Goal: Transaction & Acquisition: Purchase product/service

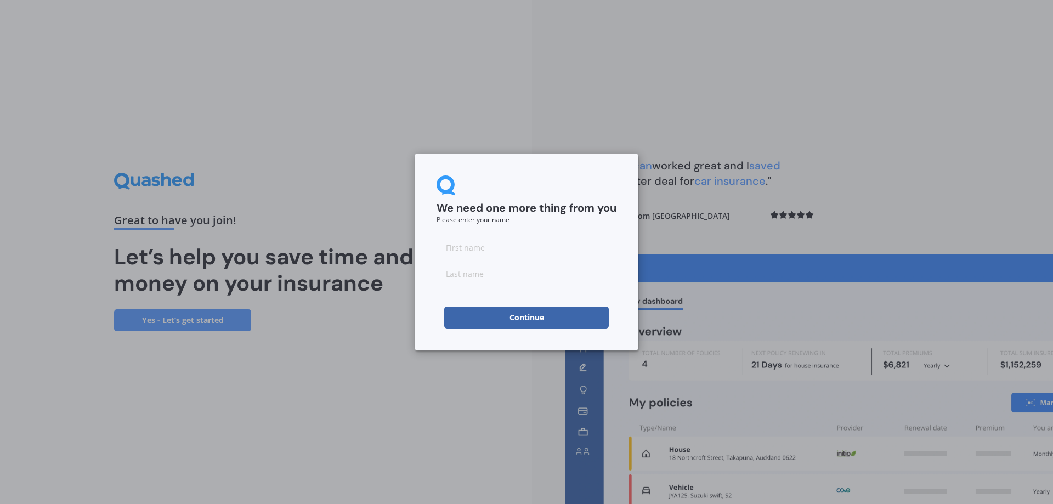
click at [488, 249] on input at bounding box center [527, 247] width 180 height 22
click at [483, 246] on input "[PERSON_NAME]" at bounding box center [527, 247] width 180 height 22
type input "[PERSON_NAME]"
click at [452, 274] on input at bounding box center [527, 274] width 180 height 22
type input "[PERSON_NAME]"
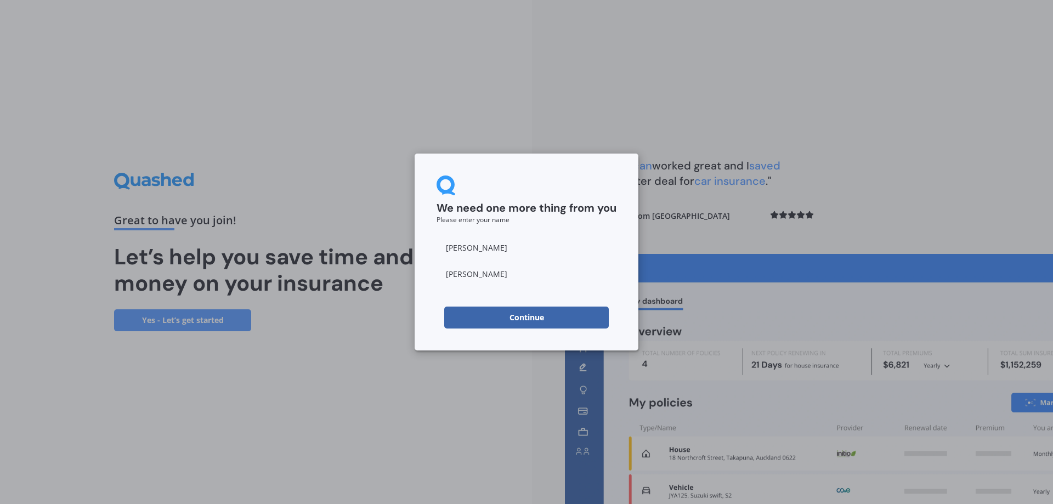
click at [437, 312] on div "Continue" at bounding box center [527, 318] width 180 height 22
click at [494, 318] on button "Continue" at bounding box center [526, 318] width 165 height 22
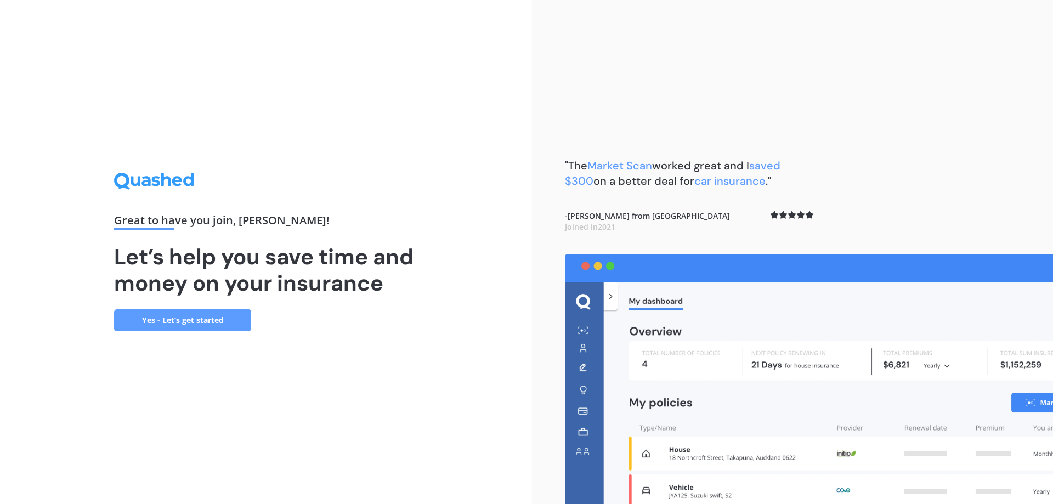
click at [194, 319] on link "Yes - Let’s get started" at bounding box center [182, 320] width 137 height 22
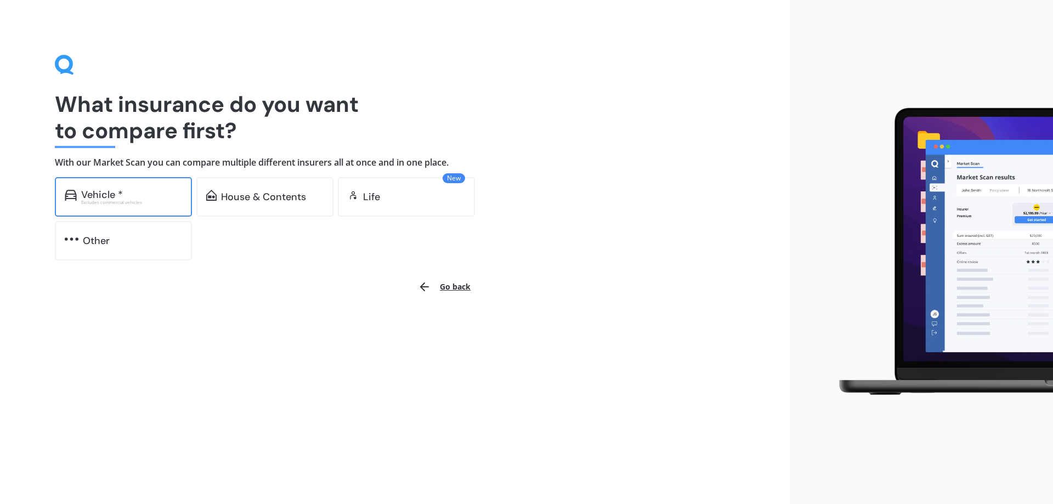
click at [152, 206] on div "Vehicle * Excludes commercial vehicles" at bounding box center [123, 197] width 137 height 40
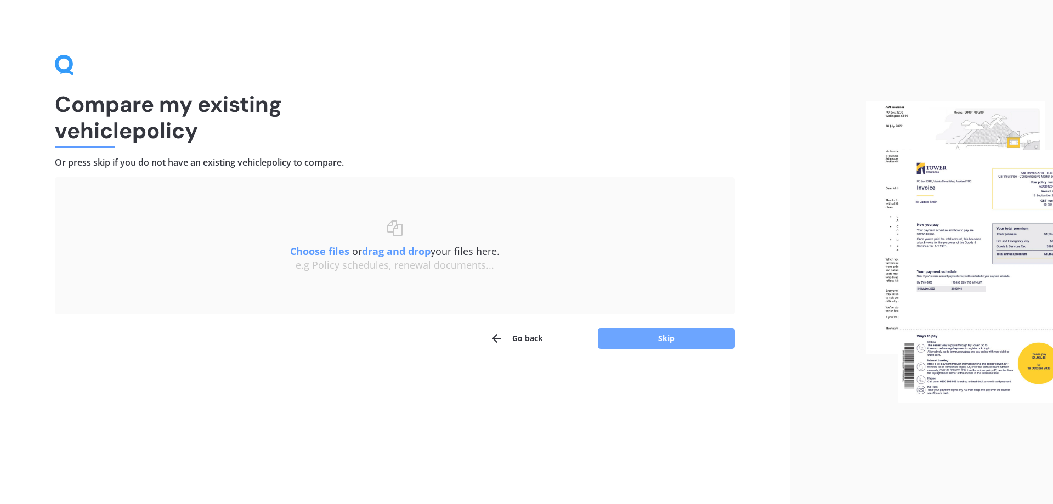
click at [630, 337] on button "Skip" at bounding box center [666, 338] width 137 height 21
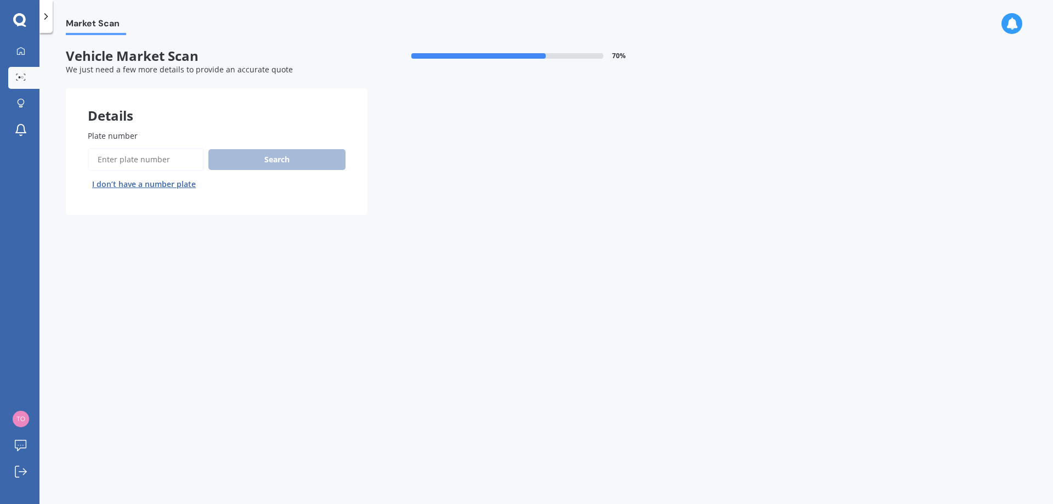
click at [144, 159] on input "Plate number" at bounding box center [146, 159] width 116 height 23
type input "MJZ735"
click at [260, 157] on button "Search" at bounding box center [276, 159] width 137 height 21
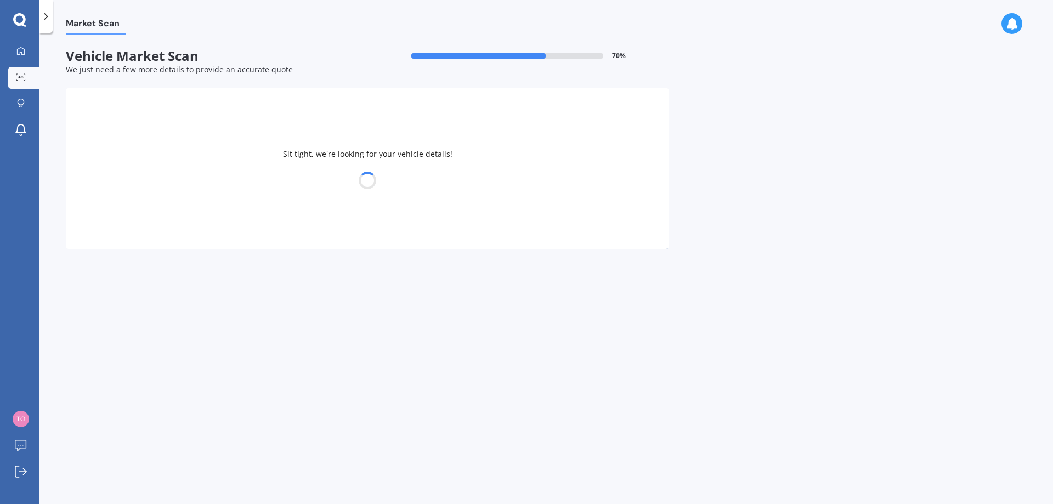
select select "KIA"
select select "SPORTAGE"
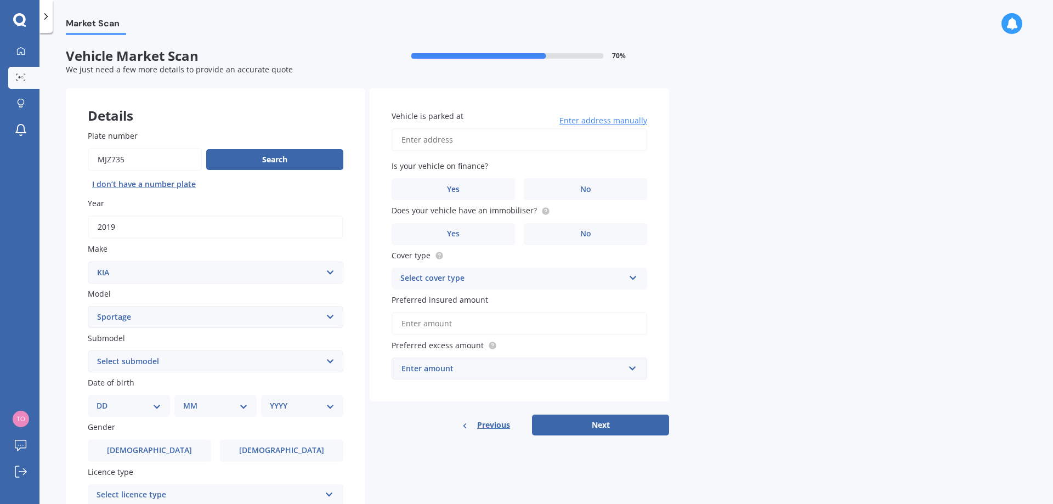
click at [189, 361] on select "Select submodel (All other) 2.0 4WD Petrol 2.0 EX Diesel 2.0 LX Diesel 2.4 EX A…" at bounding box center [216, 362] width 256 height 22
select select "LX URBAN 2WD"
click at [88, 351] on select "Select submodel (All other) 2.0 4WD Petrol 2.0 EX Diesel 2.0 LX Diesel 2.4 EX A…" at bounding box center [216, 362] width 256 height 22
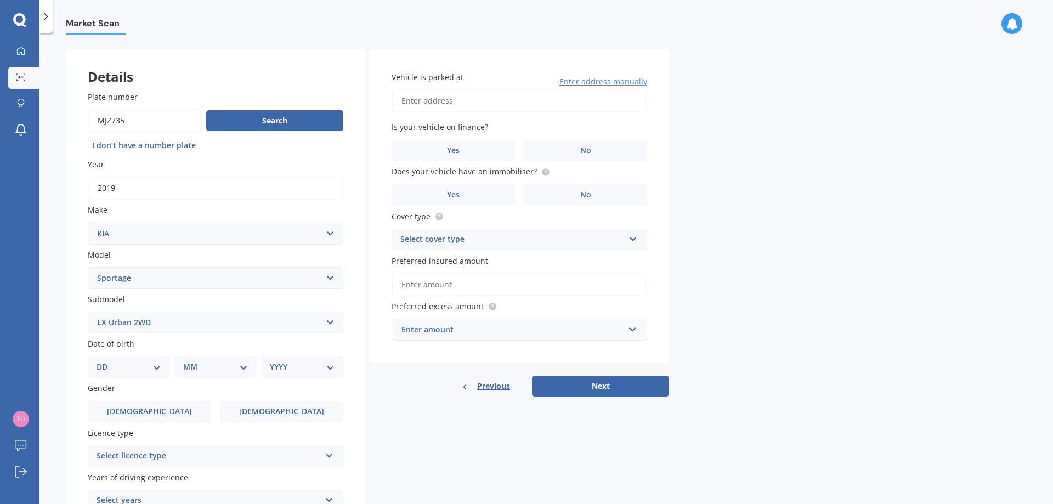
scroll to position [55, 0]
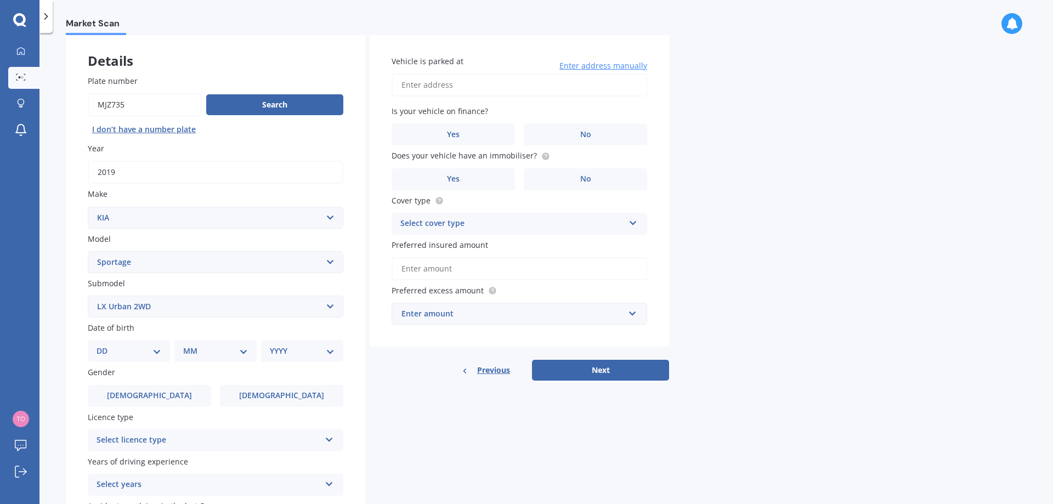
click at [144, 347] on select "DD 01 02 03 04 05 06 07 08 09 10 11 12 13 14 15 16 17 18 19 20 21 22 23 24 25 2…" at bounding box center [129, 351] width 65 height 12
select select "08"
click at [105, 345] on select "DD 01 02 03 04 05 06 07 08 09 10 11 12 13 14 15 16 17 18 19 20 21 22 23 24 25 2…" at bounding box center [129, 351] width 65 height 12
click at [206, 356] on select "MM 01 02 03 04 05 06 07 08 09 10 11 12" at bounding box center [218, 351] width 60 height 12
select select "04"
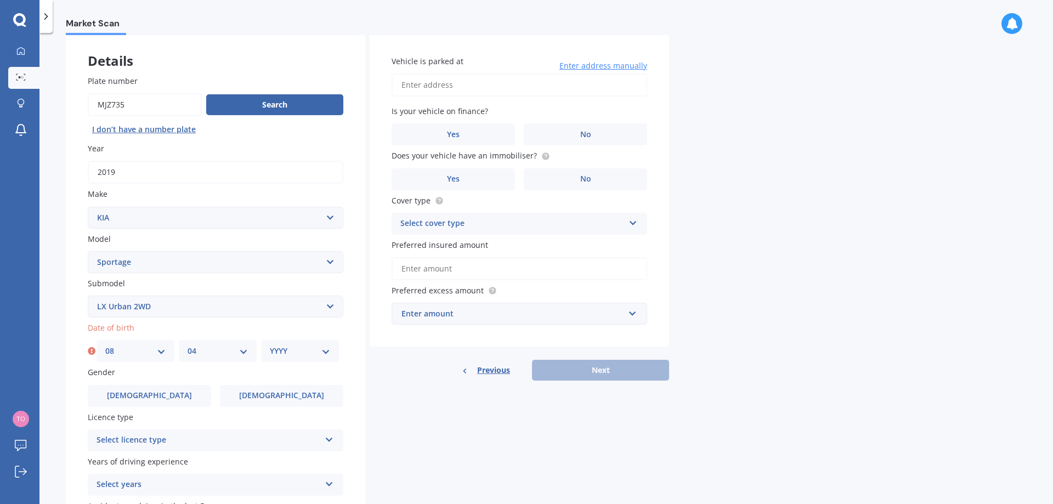
click at [188, 345] on select "MM 01 02 03 04 05 06 07 08 09 10 11 12" at bounding box center [218, 351] width 60 height 12
click at [290, 350] on select "YYYY 2025 2024 2023 2022 2021 2020 2019 2018 2017 2016 2015 2014 2013 2012 2011…" at bounding box center [300, 351] width 60 height 12
select select "1992"
click at [270, 345] on select "YYYY 2025 2024 2023 2022 2021 2020 2019 2018 2017 2016 2015 2014 2013 2012 2011…" at bounding box center [300, 351] width 60 height 12
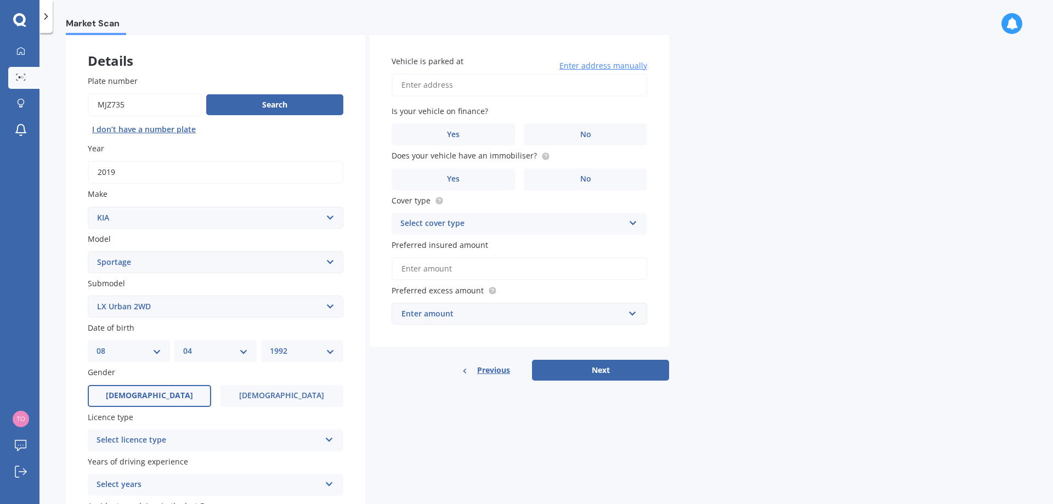
click at [145, 390] on label "[DEMOGRAPHIC_DATA]" at bounding box center [149, 396] width 123 height 22
click at [0, 0] on input "[DEMOGRAPHIC_DATA]" at bounding box center [0, 0] width 0 height 0
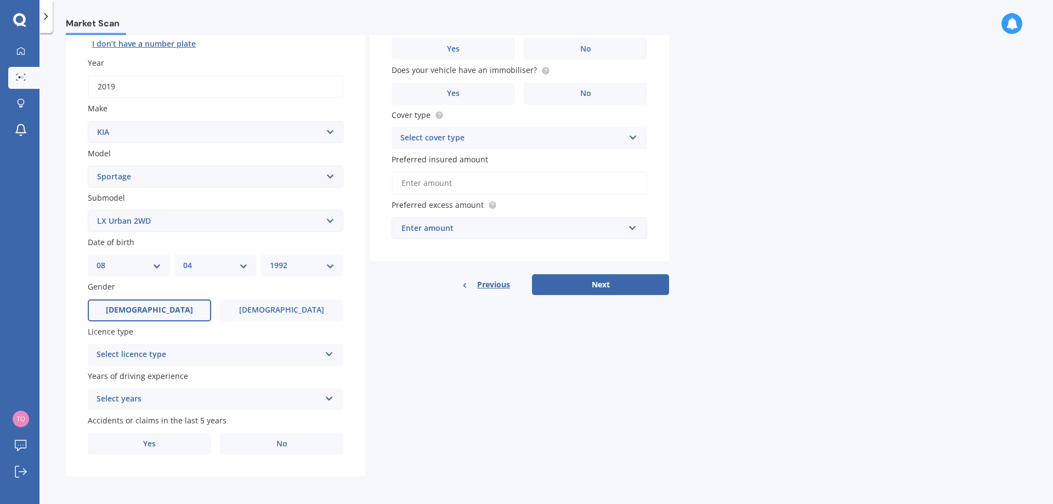
scroll to position [142, 0]
click at [198, 350] on div "Select licence type" at bounding box center [209, 353] width 224 height 13
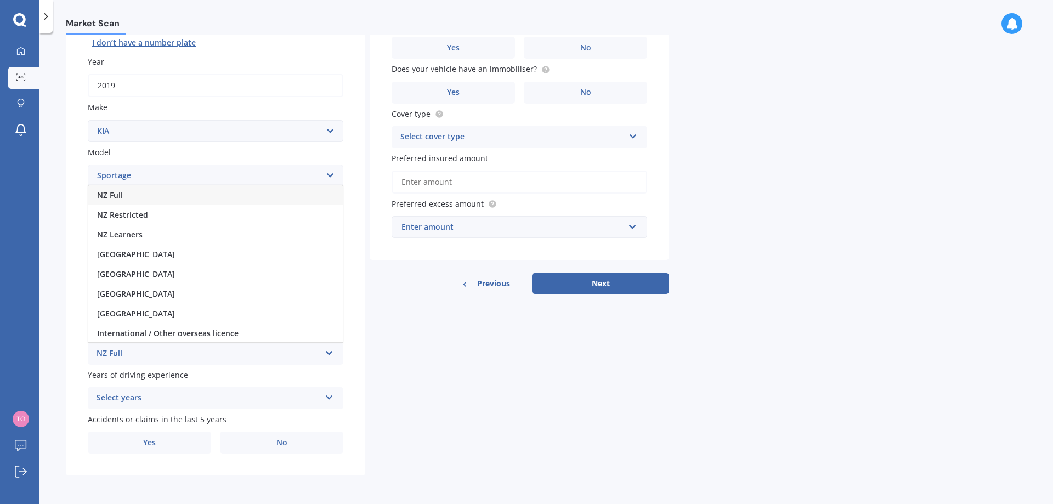
click at [206, 191] on div "NZ Full" at bounding box center [215, 195] width 255 height 20
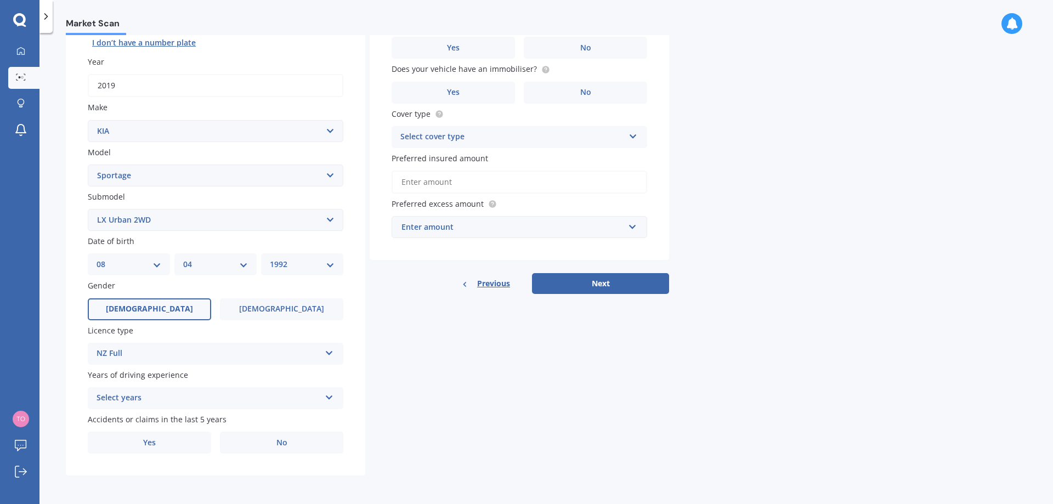
click at [262, 394] on div "Select years" at bounding box center [209, 398] width 224 height 13
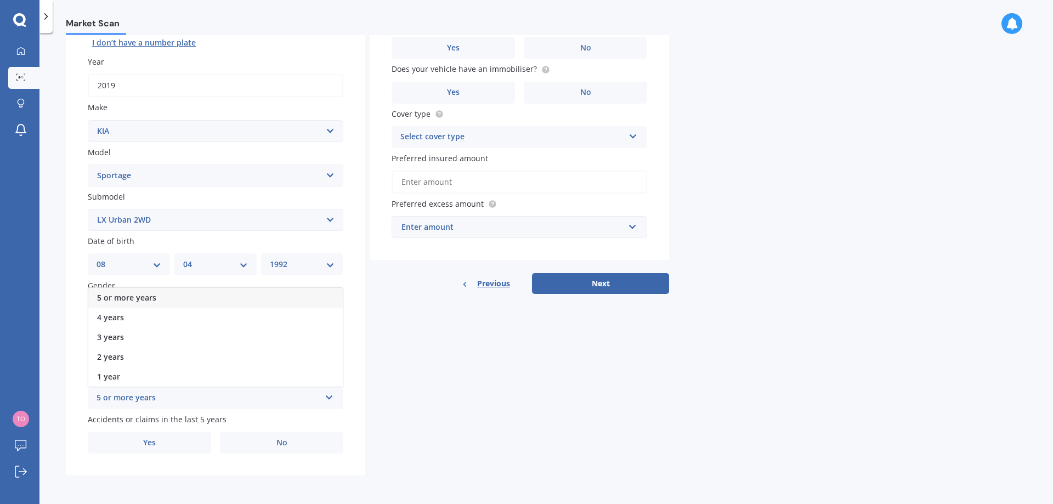
click at [249, 298] on div "5 or more years" at bounding box center [215, 298] width 255 height 20
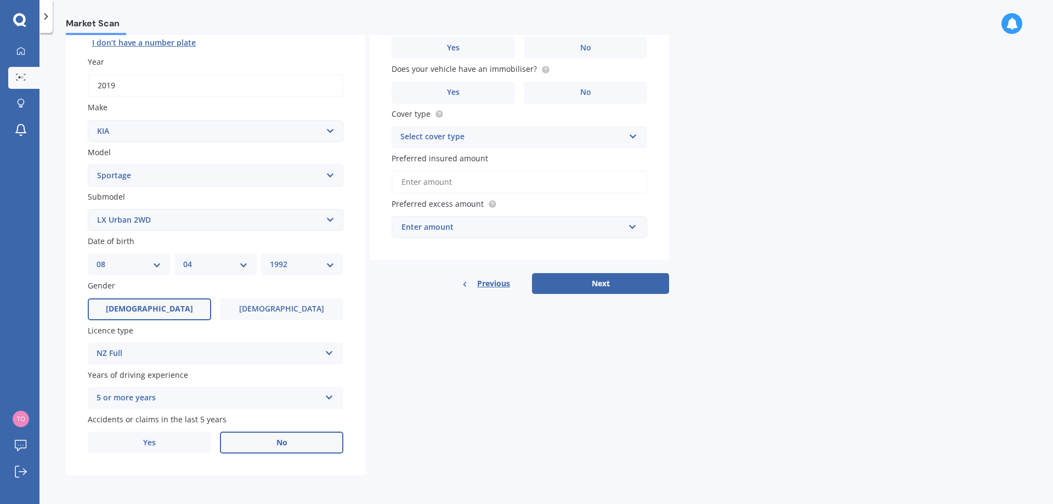
click at [312, 442] on label "No" at bounding box center [281, 443] width 123 height 22
click at [0, 0] on input "No" at bounding box center [0, 0] width 0 height 0
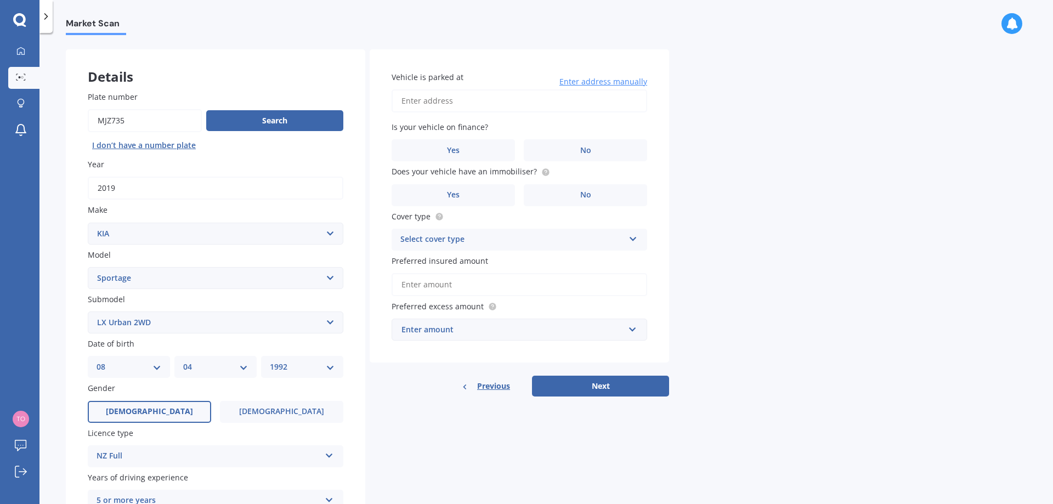
scroll to position [32, 0]
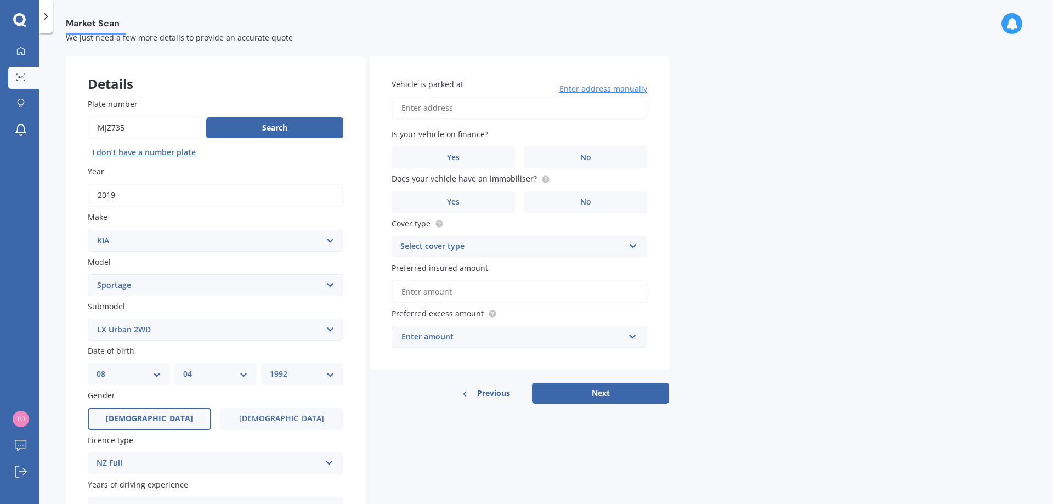
click at [504, 110] on input "Vehicle is parked at" at bounding box center [520, 108] width 256 height 23
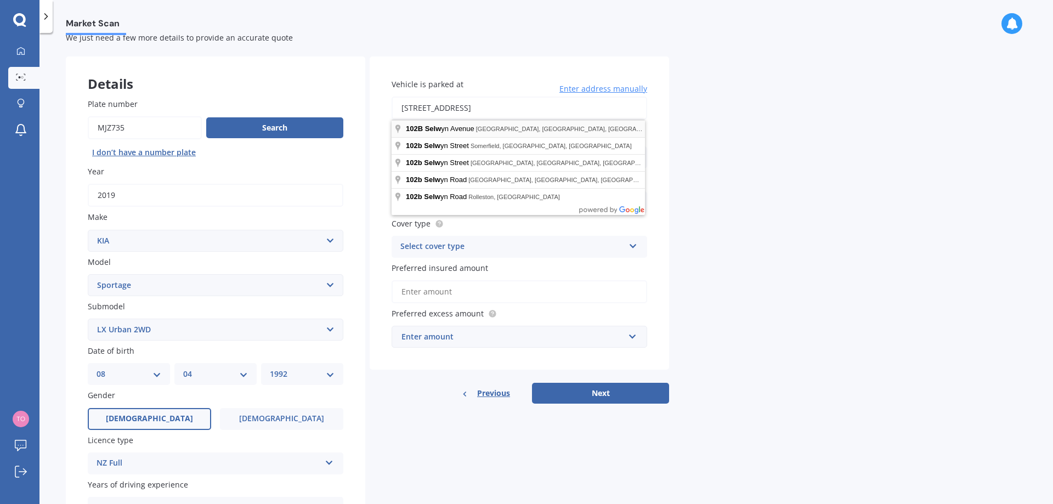
type input "[STREET_ADDRESS]"
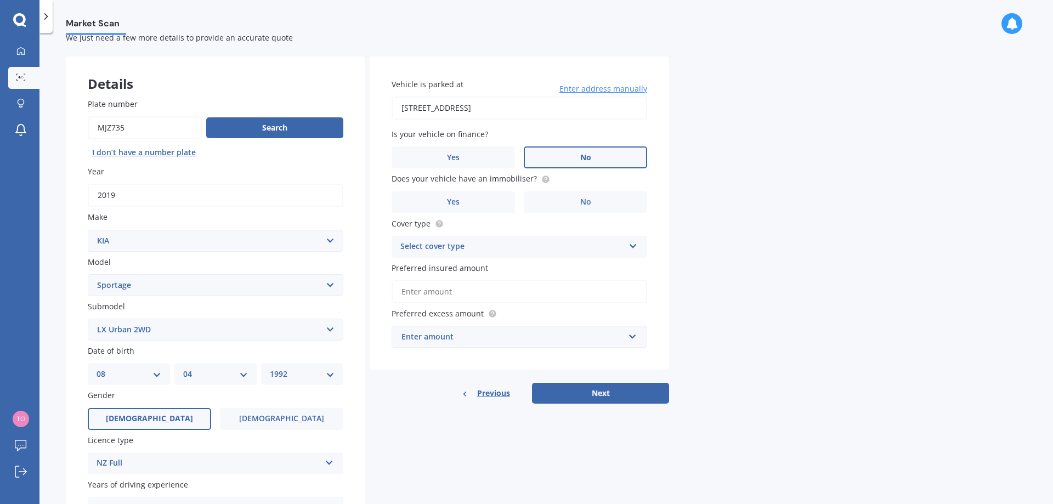
click at [540, 157] on label "No" at bounding box center [585, 157] width 123 height 22
click at [0, 0] on input "No" at bounding box center [0, 0] width 0 height 0
click at [493, 201] on label "Yes" at bounding box center [453, 202] width 123 height 22
click at [0, 0] on input "Yes" at bounding box center [0, 0] width 0 height 0
click at [601, 243] on div "Select cover type" at bounding box center [513, 246] width 224 height 13
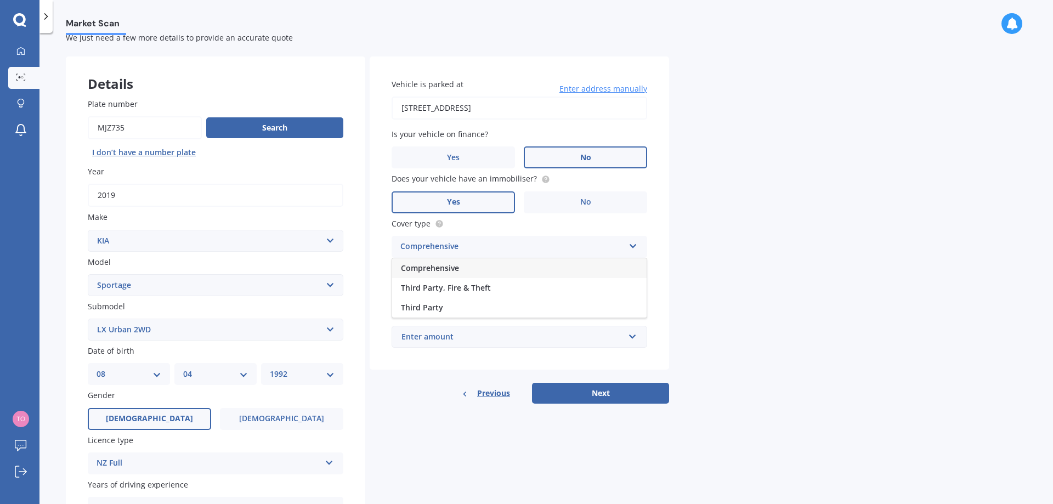
click at [537, 268] on div "Comprehensive" at bounding box center [519, 268] width 255 height 20
click at [518, 287] on input "Preferred insured amount" at bounding box center [520, 291] width 256 height 23
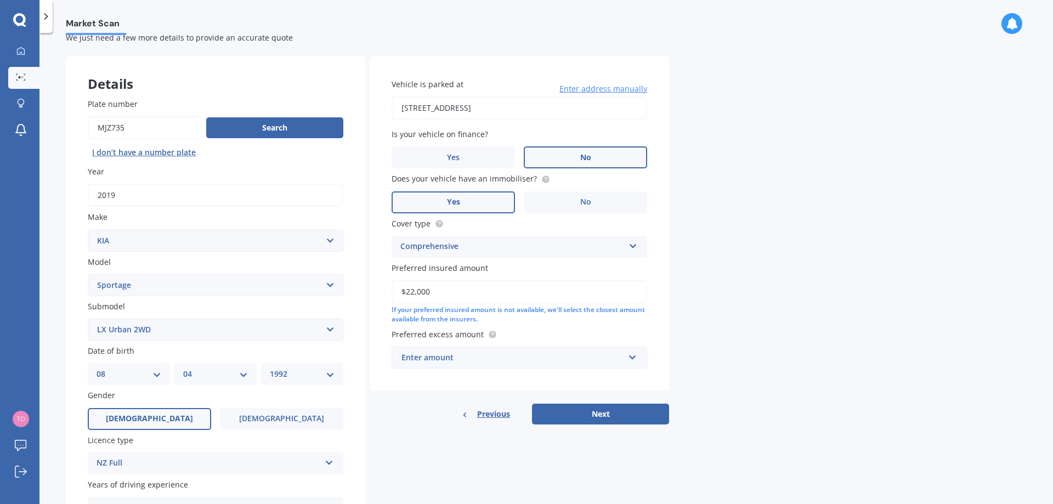
type input "$22,000"
click at [634, 357] on input "text" at bounding box center [516, 357] width 246 height 21
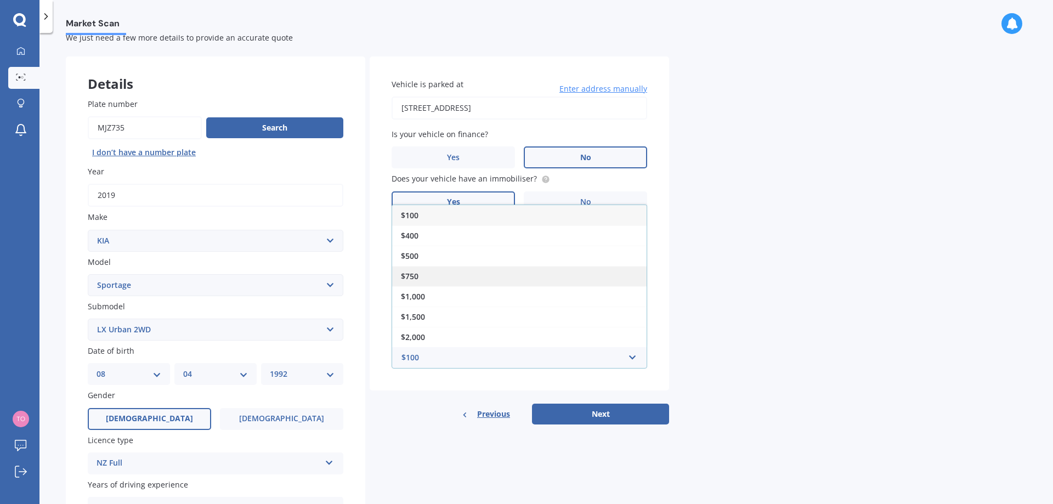
click at [563, 275] on div "$750" at bounding box center [519, 276] width 255 height 20
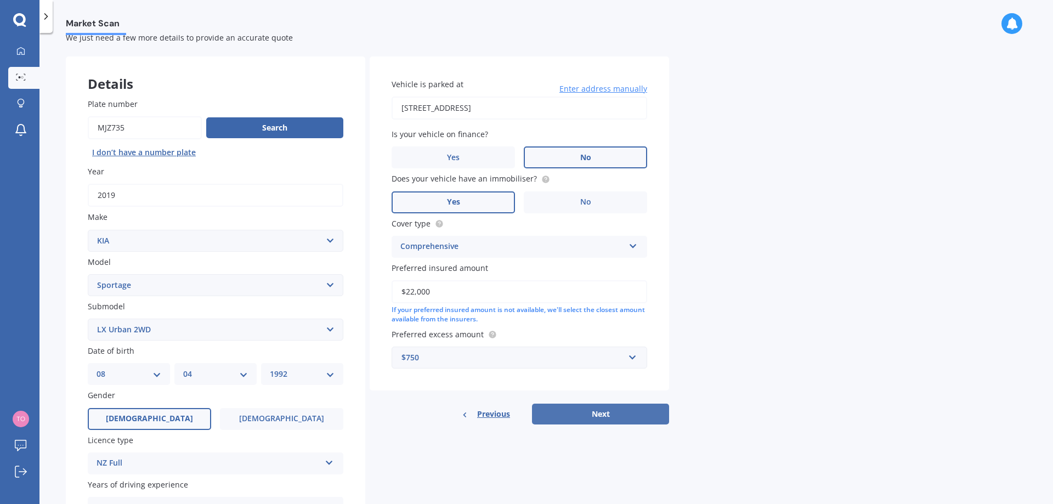
click at [596, 414] on button "Next" at bounding box center [600, 414] width 137 height 21
select select "08"
select select "04"
select select "1992"
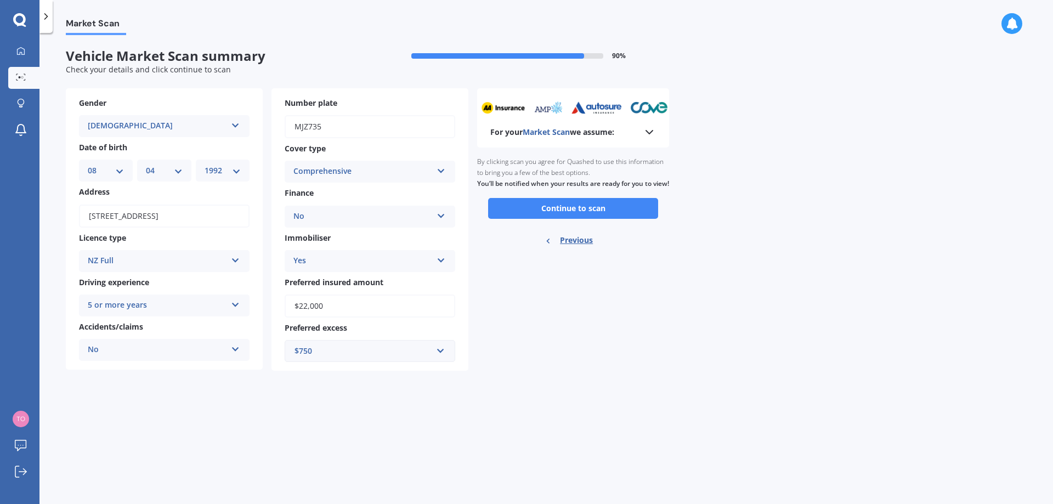
scroll to position [0, 0]
click at [526, 219] on button "Continue to scan" at bounding box center [573, 208] width 170 height 21
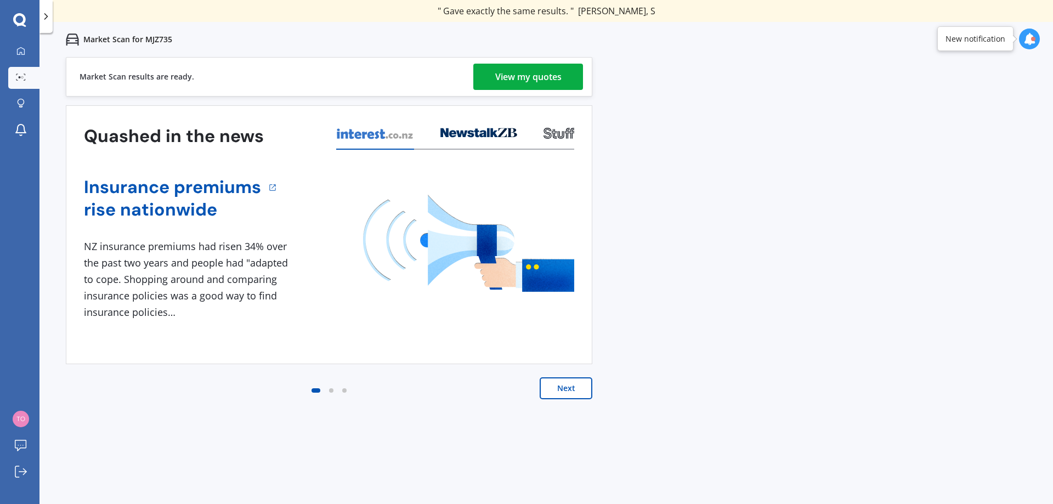
click at [556, 77] on div "View my quotes" at bounding box center [528, 77] width 66 height 26
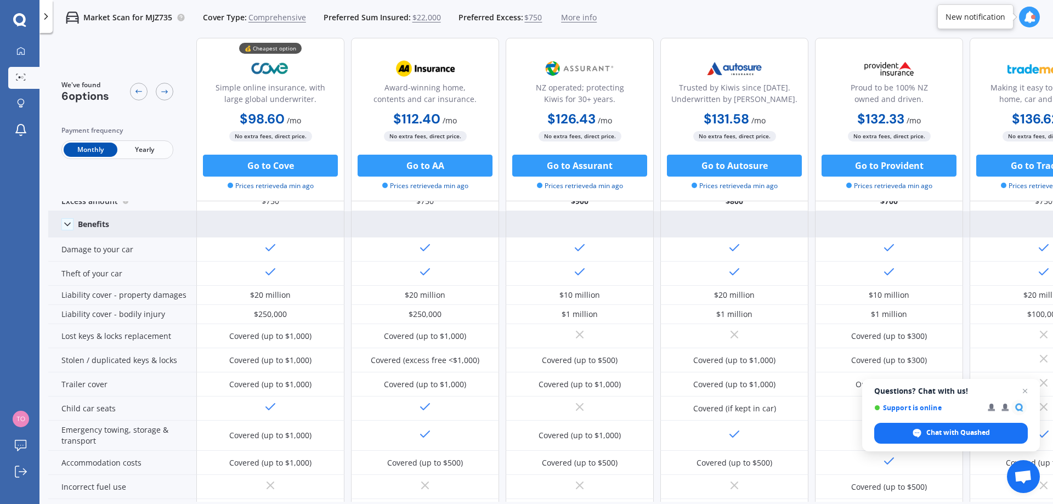
scroll to position [55, 0]
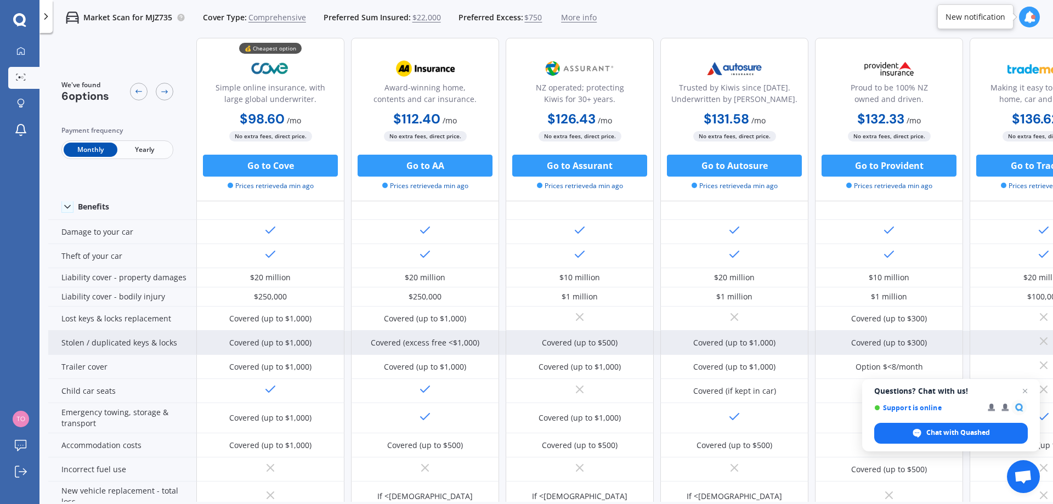
click at [420, 343] on div "Covered (excess free <$1,000)" at bounding box center [425, 342] width 109 height 11
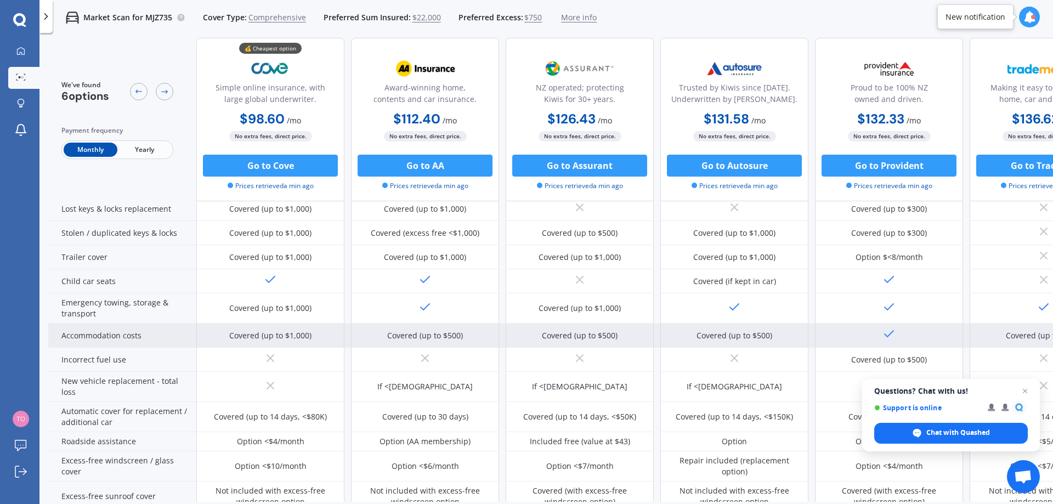
scroll to position [219, 0]
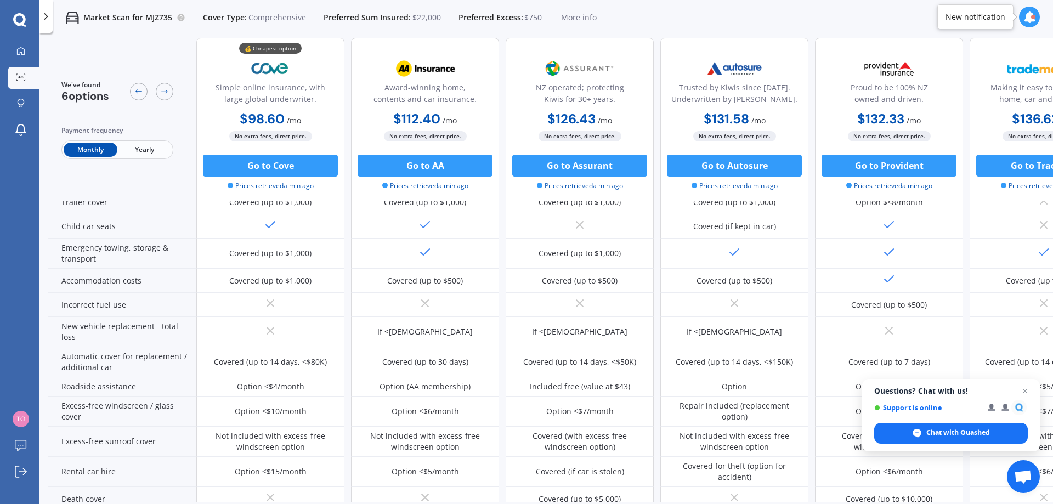
click at [139, 147] on span "Yearly" at bounding box center [144, 150] width 54 height 14
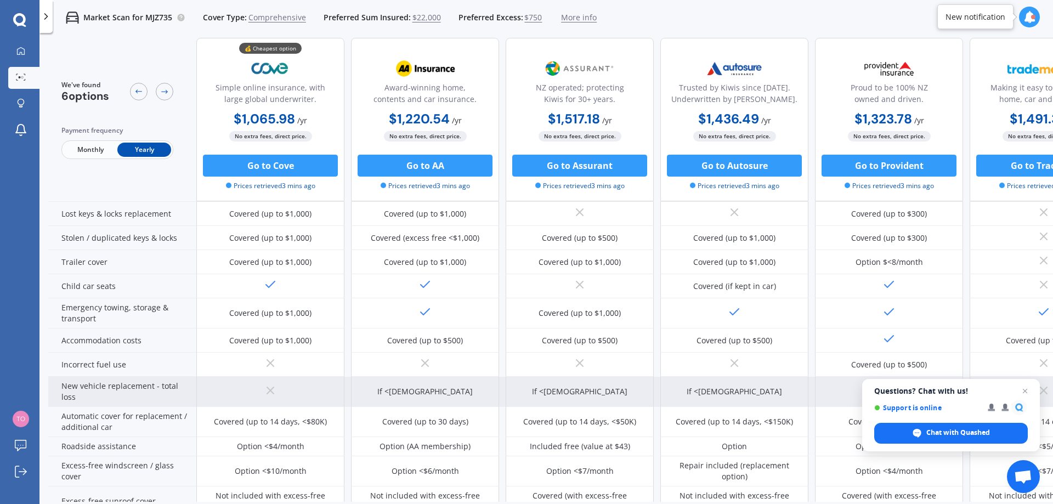
scroll to position [0, 0]
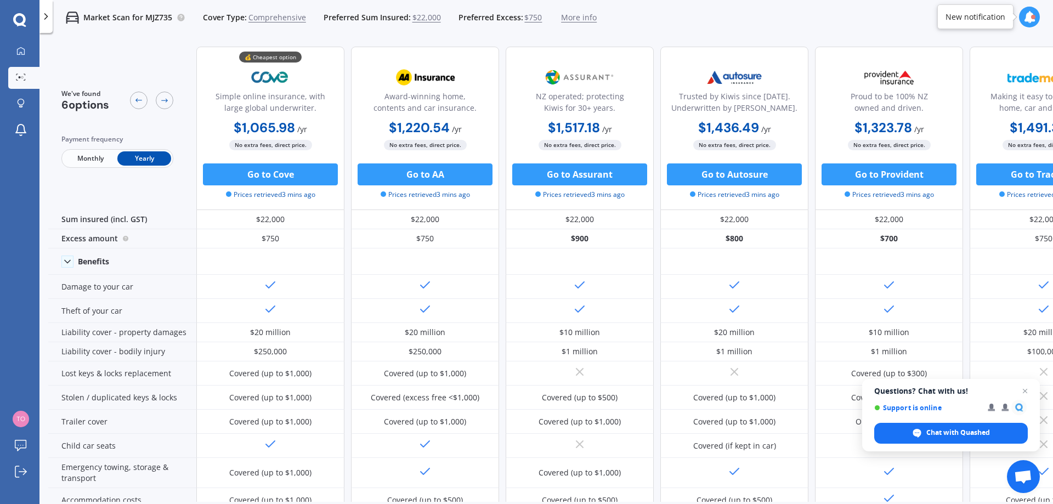
click at [532, 18] on span "$750" at bounding box center [534, 17] width 18 height 11
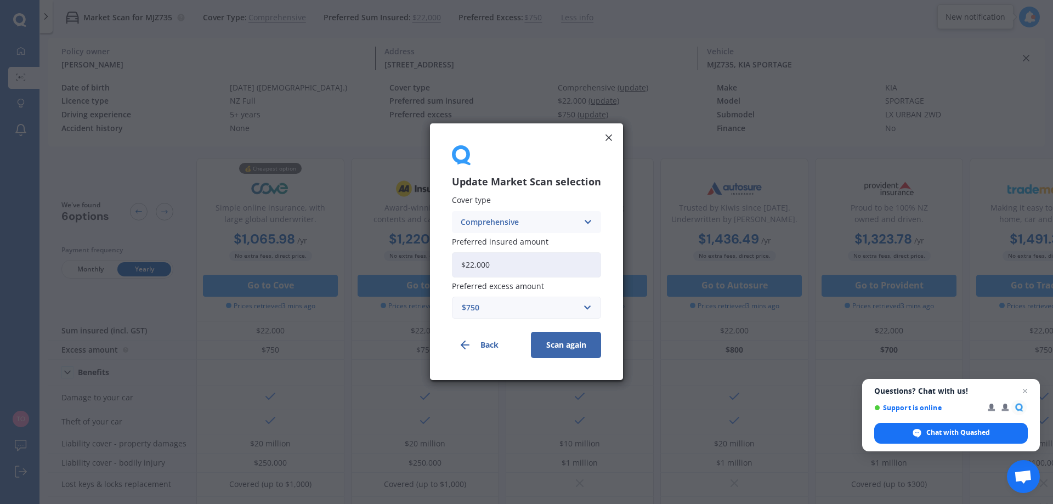
click at [517, 312] on div "$750" at bounding box center [520, 308] width 116 height 12
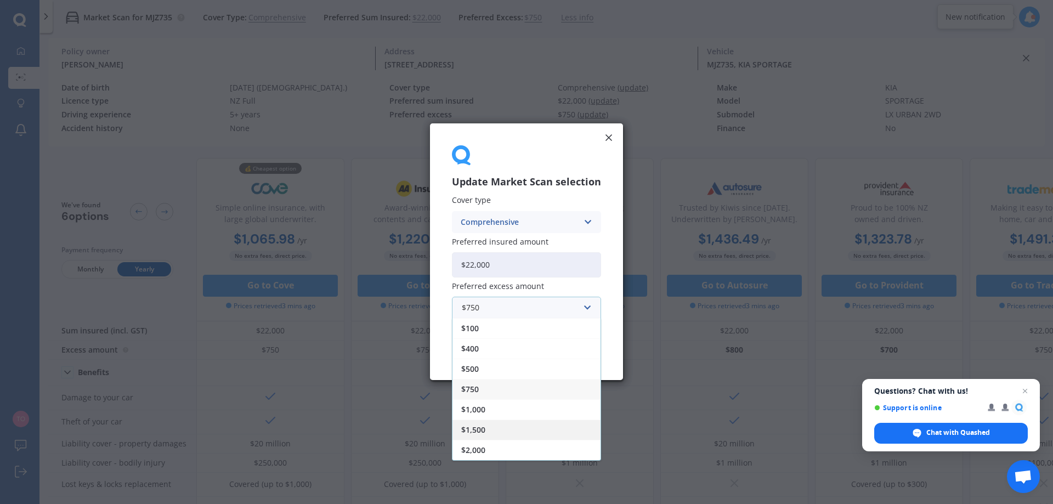
click at [484, 437] on div "$1,500" at bounding box center [527, 430] width 148 height 20
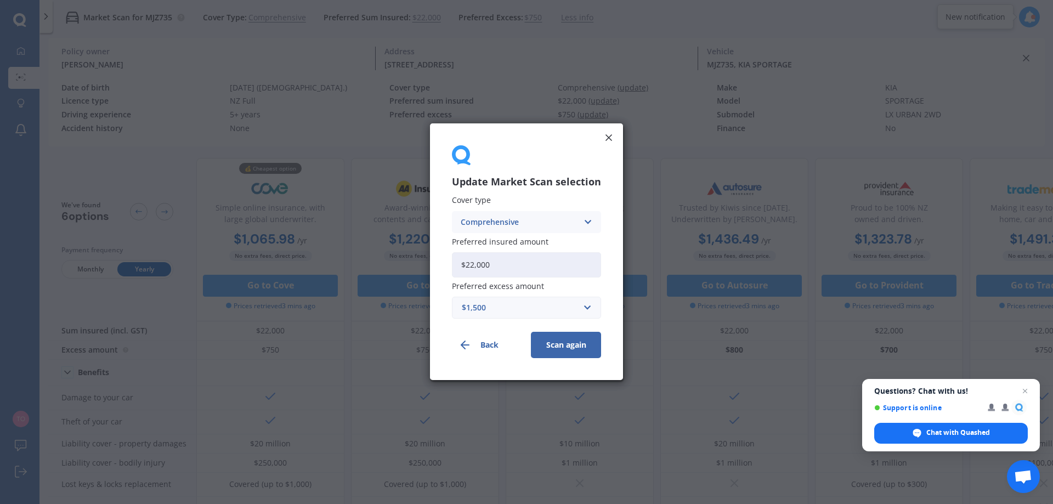
click at [553, 343] on button "Scan again" at bounding box center [566, 346] width 70 height 26
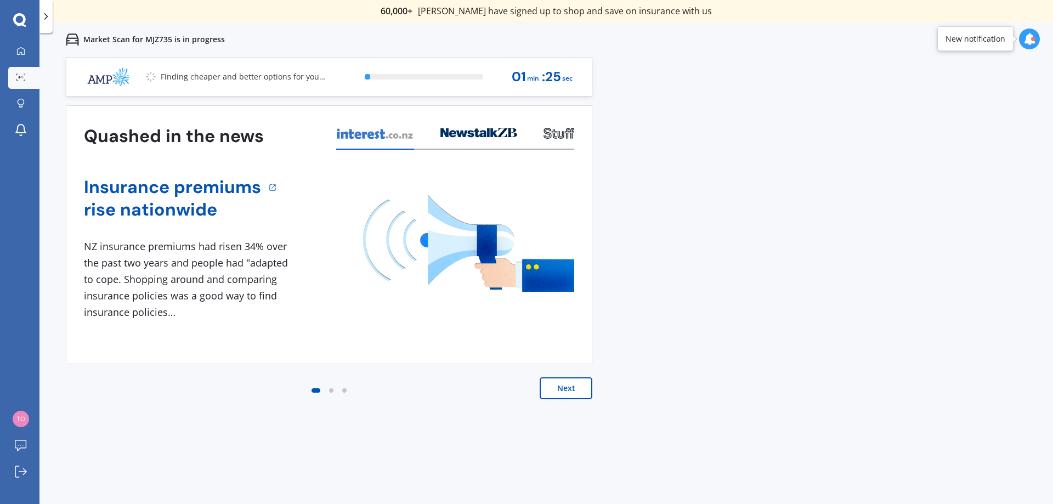
click at [573, 385] on button "Next" at bounding box center [566, 388] width 53 height 22
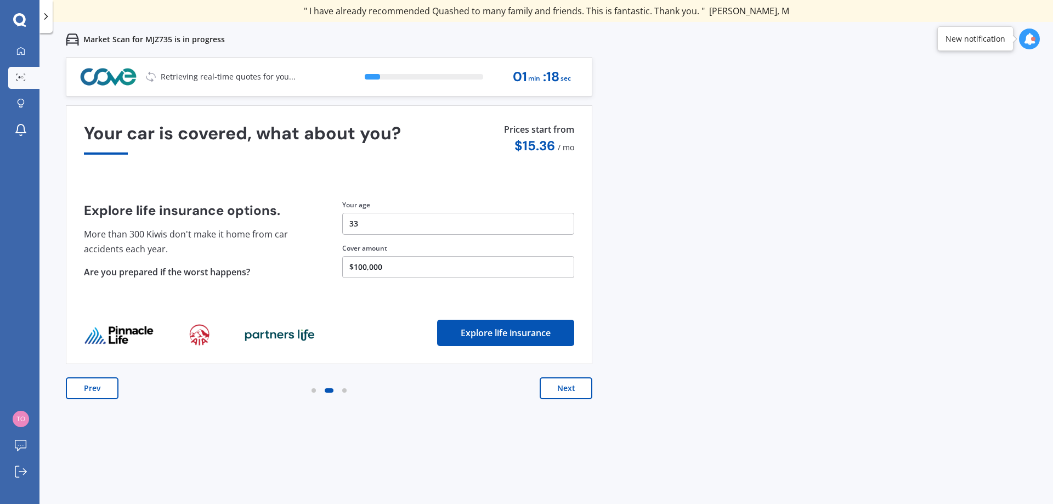
click at [571, 390] on button "Next" at bounding box center [566, 388] width 53 height 22
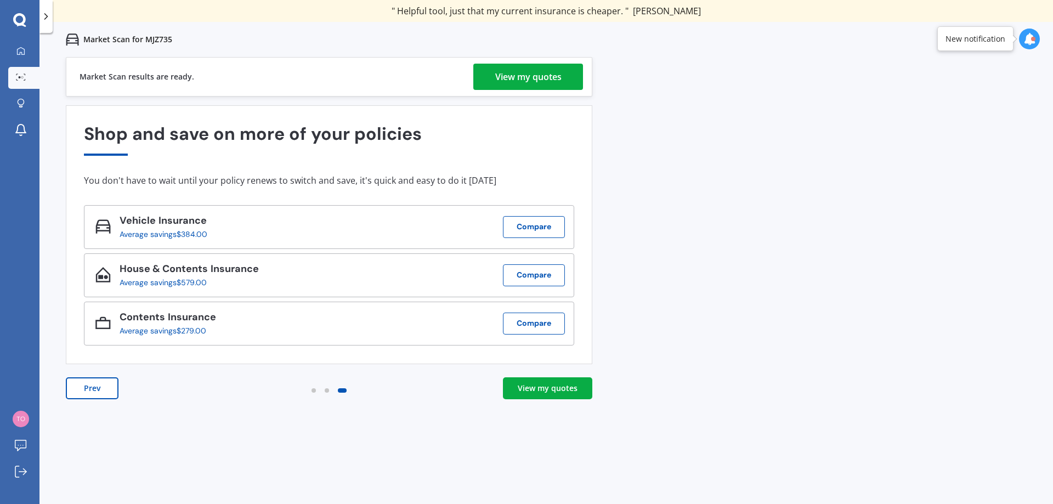
click at [532, 70] on div "View my quotes" at bounding box center [528, 77] width 66 height 26
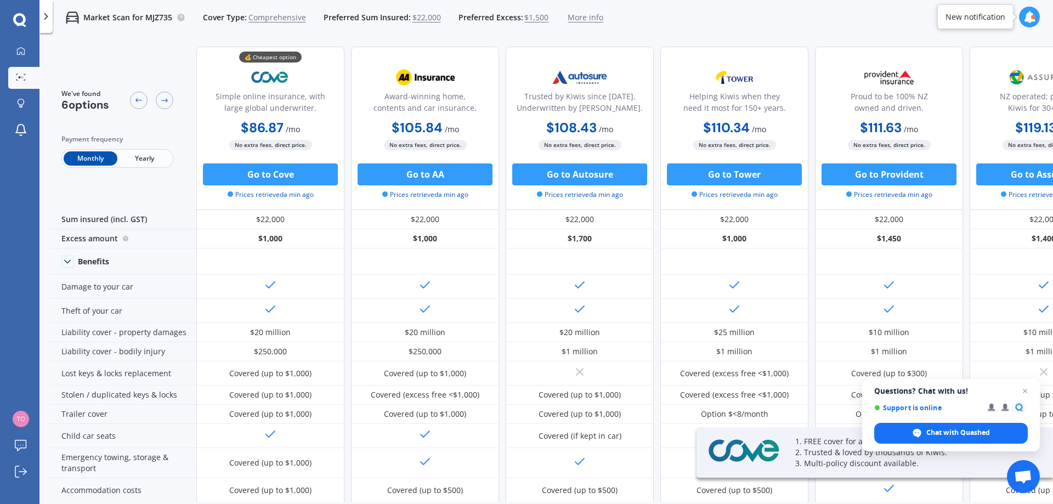
click at [133, 157] on span "Yearly" at bounding box center [144, 158] width 54 height 14
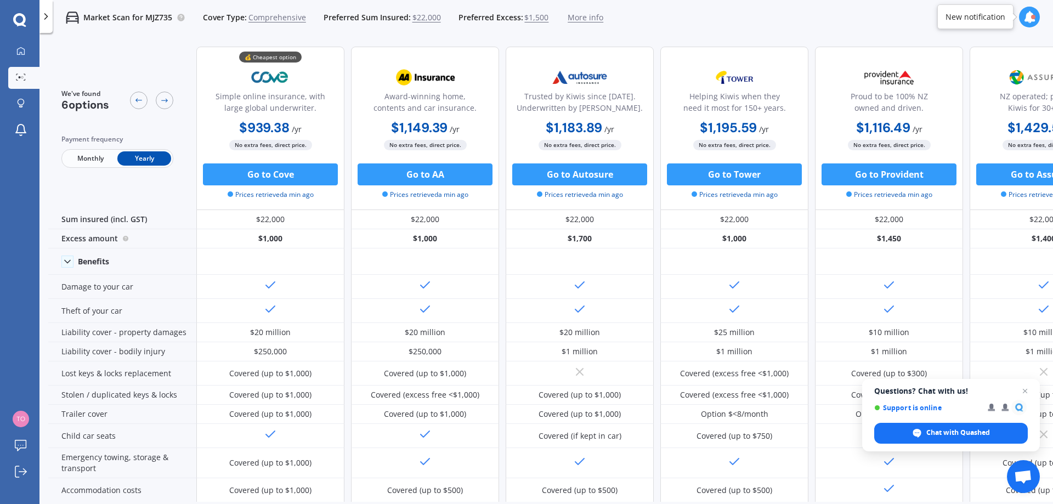
click at [100, 160] on span "Monthly" at bounding box center [91, 158] width 54 height 14
